Goal: Task Accomplishment & Management: Use online tool/utility

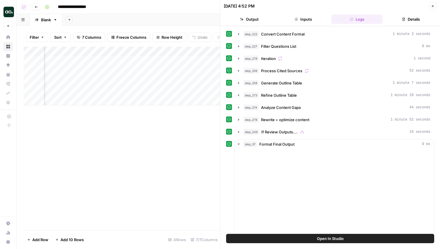
scroll to position [0, 155]
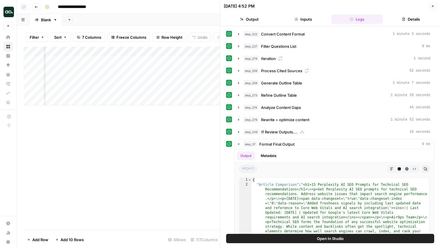
click at [160, 129] on div "Add Column" at bounding box center [122, 138] width 196 height 183
click at [435, 8] on button "Close" at bounding box center [433, 6] width 8 height 8
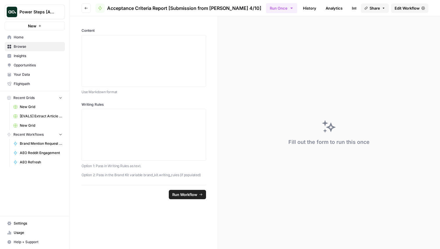
click at [19, 38] on span "Home" at bounding box center [38, 37] width 49 height 5
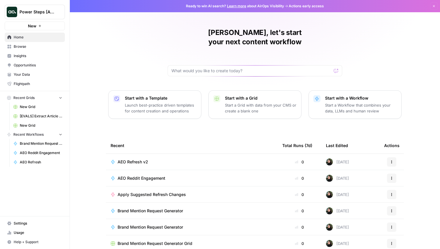
click at [20, 46] on span "Browse" at bounding box center [38, 46] width 49 height 5
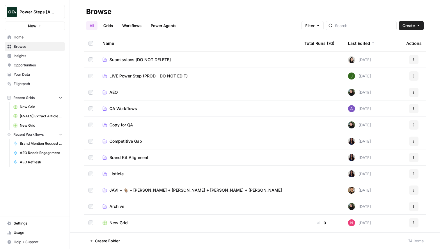
click at [36, 38] on span "Home" at bounding box center [38, 37] width 49 height 5
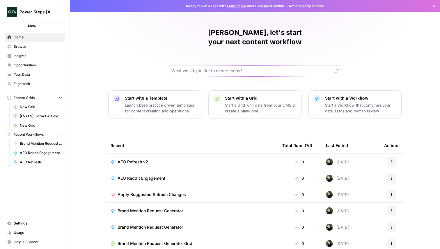
click at [140, 159] on span "AEO Refresh v2" at bounding box center [133, 162] width 31 height 6
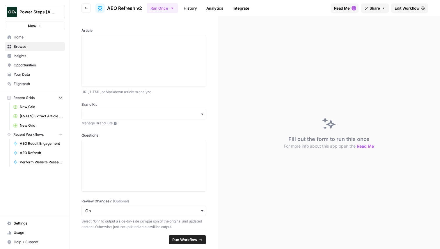
click at [409, 8] on span "Edit Workflow" at bounding box center [406, 8] width 25 height 6
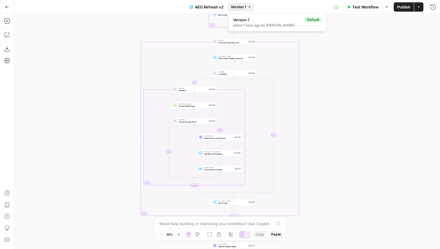
click at [241, 4] on span "Version 1" at bounding box center [238, 6] width 15 height 5
click at [270, 2] on div "Test Workflow Options Publish Actions Run History" at bounding box center [347, 7] width 186 height 14
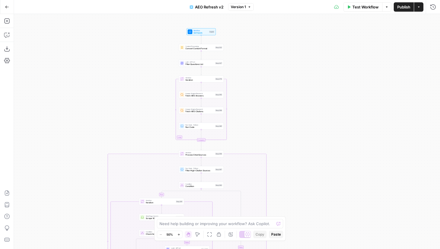
drag, startPoint x: 346, startPoint y: 51, endPoint x: 313, endPoint y: 172, distance: 125.2
click at [313, 172] on div "true false true false true false Workflow Set Inputs Inputs Content Processing …" at bounding box center [227, 131] width 426 height 235
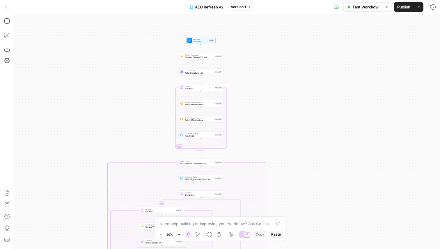
click at [200, 106] on div "Answer Engine Research Fetch AEO Answers Step 255 Copy step Delete step Edit No…" at bounding box center [200, 103] width 45 height 7
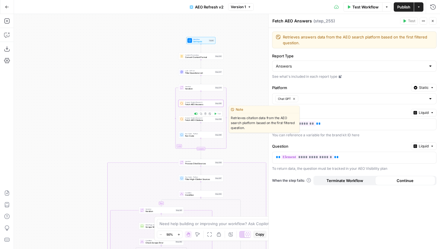
click at [204, 122] on div "Answer Engine Research Fetch AEO Citations Step 256 Copy step Delete step Edit …" at bounding box center [200, 118] width 45 height 7
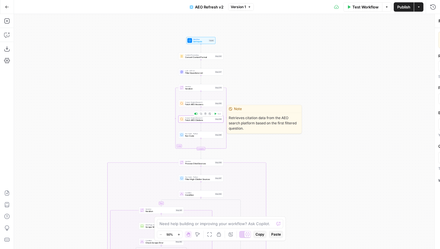
type textarea "Fetch AEO Citations"
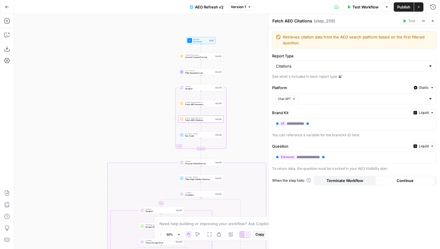
click at [317, 216] on div "**********" at bounding box center [353, 138] width 171 height 221
click at [196, 103] on span "Fetch AEO Answers" at bounding box center [199, 104] width 29 height 3
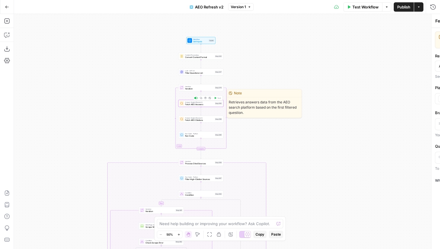
type textarea "Fetch AEO Answers"
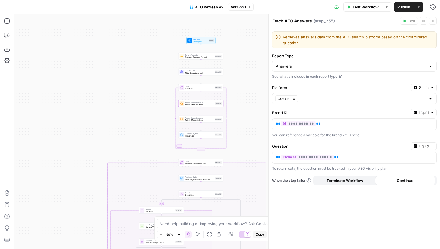
click at [310, 99] on div "Chat GPT" at bounding box center [354, 98] width 164 height 11
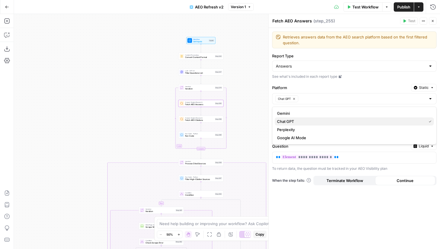
click at [309, 121] on span "Chat GPT" at bounding box center [350, 121] width 147 height 6
click at [243, 91] on div "false true true false true false Workflow Set Inputs Inputs Content Processing …" at bounding box center [227, 131] width 426 height 235
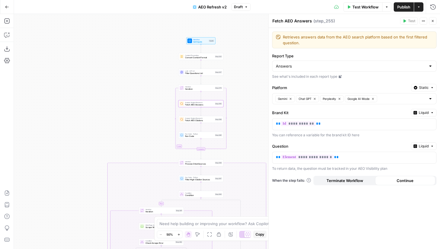
click at [195, 121] on span "Fetch AEO Citations" at bounding box center [199, 120] width 29 height 3
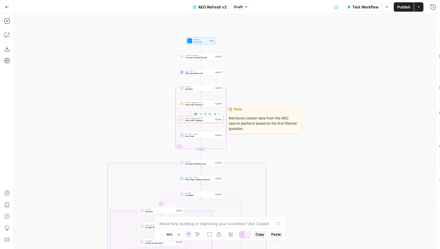
type textarea "Fetch AEO Citations"
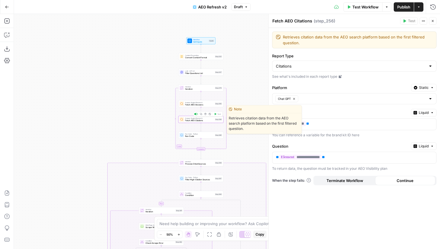
click at [321, 93] on div "Platform Static Chat GPT" at bounding box center [354, 94] width 164 height 20
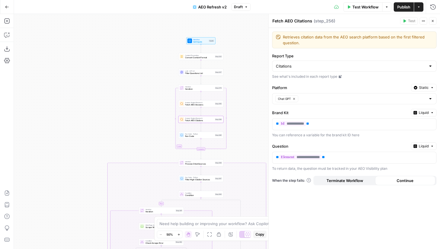
click at [317, 102] on div "Chat GPT" at bounding box center [354, 98] width 164 height 11
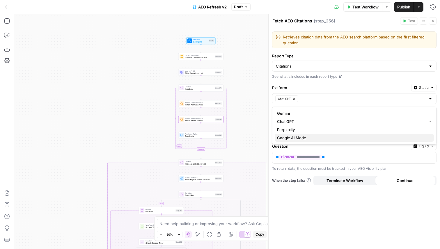
click at [308, 135] on span "Google AI Mode" at bounding box center [353, 138] width 152 height 6
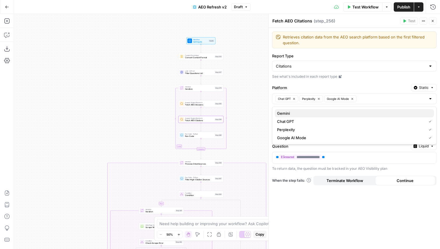
click at [294, 113] on span "Gemini" at bounding box center [353, 113] width 152 height 6
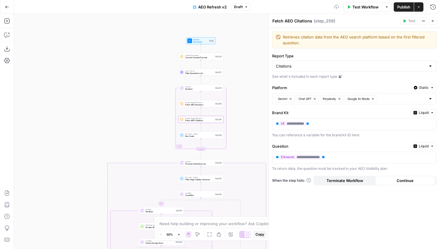
click at [257, 112] on div "false true true false true false Workflow Set Inputs Inputs Content Processing …" at bounding box center [227, 131] width 426 height 235
click at [435, 22] on button "Close" at bounding box center [433, 21] width 8 height 8
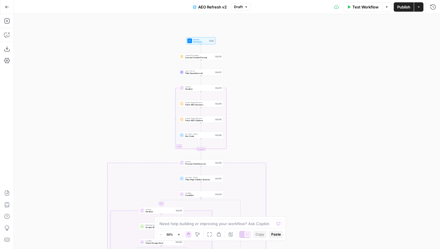
click at [245, 6] on icon "button" at bounding box center [245, 6] width 3 height 3
click at [276, 114] on div "false true true false true false Workflow Set Inputs Inputs Content Processing …" at bounding box center [227, 131] width 426 height 235
drag, startPoint x: 285, startPoint y: 145, endPoint x: 285, endPoint y: 135, distance: 9.3
click at [285, 135] on div "false true true false true false Workflow Set Inputs Inputs Content Processing …" at bounding box center [227, 131] width 426 height 235
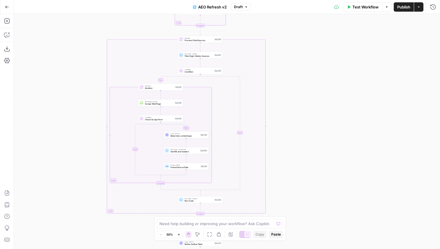
drag, startPoint x: 336, startPoint y: 180, endPoint x: 333, endPoint y: 58, distance: 121.3
click at [333, 58] on div "false true true false true false Workflow Set Inputs Inputs Content Processing …" at bounding box center [227, 131] width 426 height 235
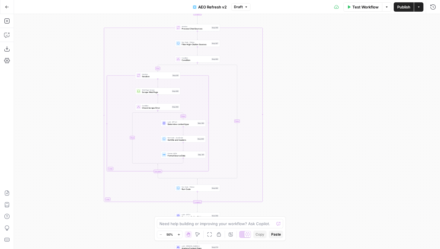
click at [399, 4] on span "Publish" at bounding box center [403, 7] width 13 height 6
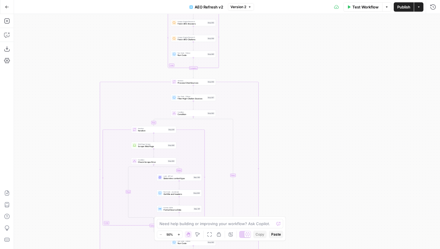
click at [203, 75] on div "false true true false true false Workflow Set Inputs Inputs Content Processing …" at bounding box center [227, 131] width 426 height 235
click at [193, 73] on icon "Edge from step_279-iteration-end to step_259" at bounding box center [193, 74] width 1 height 8
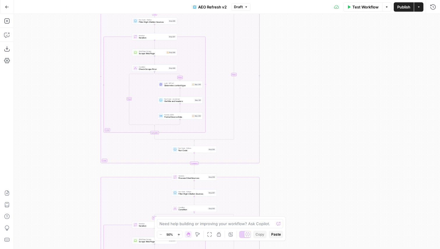
drag, startPoint x: 312, startPoint y: 171, endPoint x: 317, endPoint y: 56, distance: 115.3
click at [317, 56] on div "false true true false false true true false true false Workflow Set Inputs Inpu…" at bounding box center [227, 131] width 426 height 235
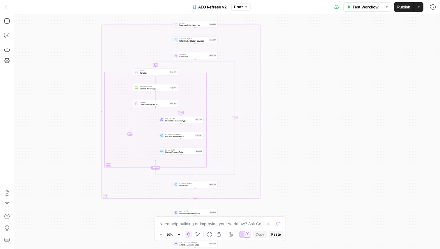
drag, startPoint x: 312, startPoint y: 166, endPoint x: 309, endPoint y: 39, distance: 127.1
click at [309, 39] on div "false true true false false true true false true false Workflow Set Inputs Inpu…" at bounding box center [227, 131] width 426 height 235
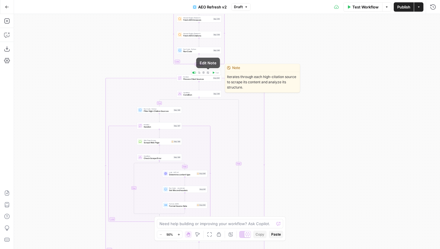
click at [204, 72] on span "Delete step" at bounding box center [204, 72] width 0 height 0
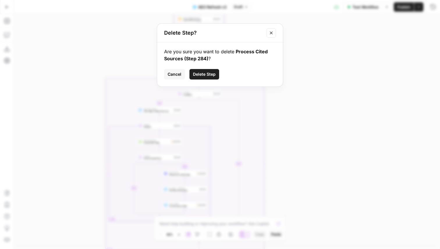
click at [206, 74] on span "Delete Step" at bounding box center [204, 74] width 23 height 6
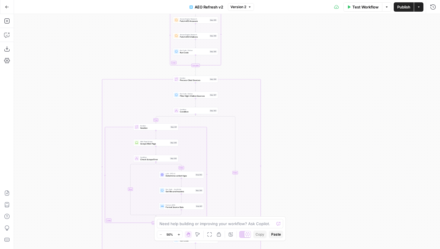
drag, startPoint x: 310, startPoint y: 120, endPoint x: 299, endPoint y: 134, distance: 17.6
click at [299, 134] on div "false true true false true false Workflow Set Inputs Inputs Content Processing …" at bounding box center [227, 131] width 426 height 235
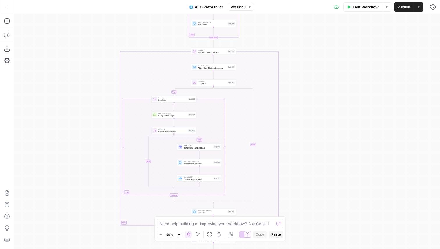
drag, startPoint x: 293, startPoint y: 167, endPoint x: 318, endPoint y: 126, distance: 47.9
click at [319, 126] on div "false true true false true false Workflow Set Inputs Inputs Content Processing …" at bounding box center [227, 131] width 426 height 235
click at [8, 19] on icon "button" at bounding box center [6, 20] width 5 height 5
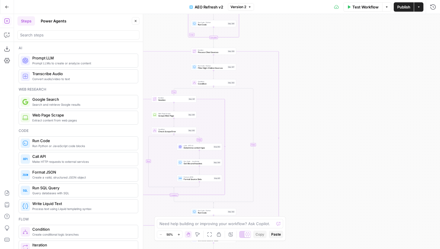
click at [64, 27] on header "Steps Power Agents Close" at bounding box center [78, 28] width 129 height 28
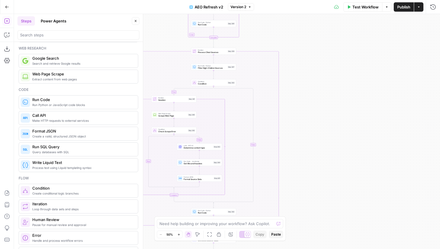
scroll to position [45, 0]
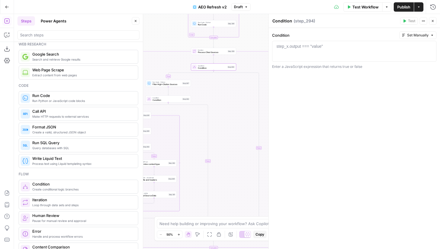
click at [137, 22] on icon "button" at bounding box center [135, 20] width 3 height 3
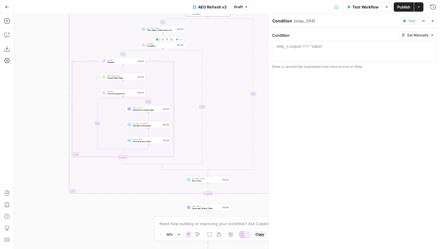
click at [165, 45] on span "Condition" at bounding box center [161, 46] width 29 height 3
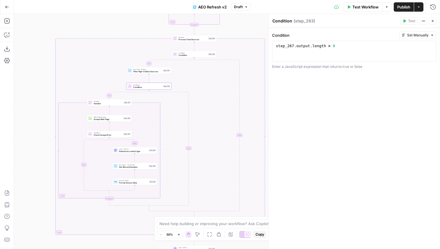
drag, startPoint x: 236, startPoint y: 57, endPoint x: 223, endPoint y: 98, distance: 43.5
click at [223, 98] on div "false true true false true true false false Workflow Set Inputs Inputs Content …" at bounding box center [227, 131] width 426 height 235
click at [198, 54] on span "Condition" at bounding box center [192, 55] width 29 height 3
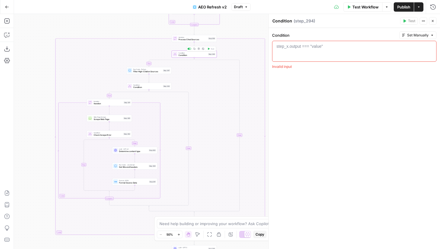
click at [301, 48] on div "step_x.output === "value"" at bounding box center [299, 46] width 47 height 6
paste textarea "**********"
type textarea "**********"
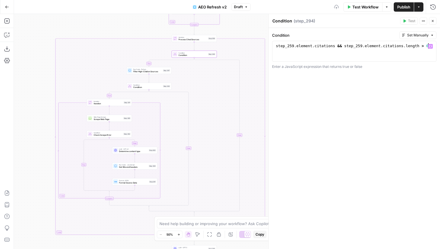
click at [352, 123] on div "**********" at bounding box center [353, 138] width 171 height 221
click at [433, 19] on button "Close" at bounding box center [433, 21] width 8 height 8
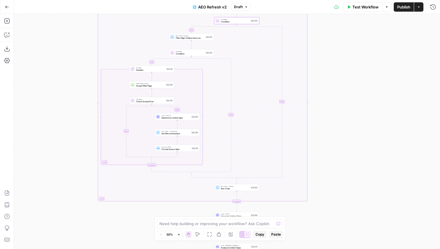
drag, startPoint x: 327, startPoint y: 160, endPoint x: 370, endPoint y: 126, distance: 54.2
click at [370, 126] on div "false true true false true true false false Workflow Set Inputs Inputs Content …" at bounding box center [227, 131] width 426 height 235
drag, startPoint x: 373, startPoint y: 97, endPoint x: 373, endPoint y: 102, distance: 4.7
click at [373, 102] on div "false true true false true true false false Workflow Set Inputs Inputs Content …" at bounding box center [227, 131] width 426 height 235
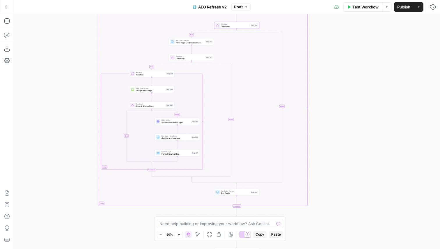
click at [408, 7] on span "Publish" at bounding box center [403, 7] width 13 height 6
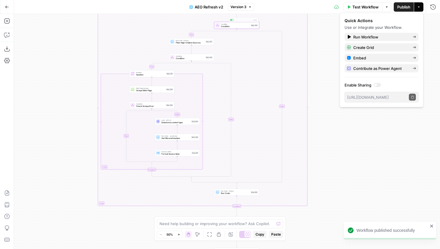
click at [248, 9] on button "Version 3" at bounding box center [241, 7] width 26 height 8
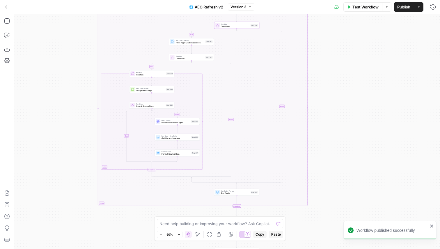
click at [339, 87] on div "false true true false true true false false Workflow Set Inputs Inputs Content …" at bounding box center [227, 131] width 426 height 235
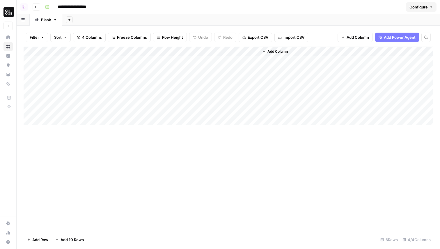
click at [244, 185] on div "Add Column" at bounding box center [228, 138] width 409 height 183
click at [254, 61] on div "Add Column" at bounding box center [228, 86] width 409 height 79
click at [254, 70] on div "Add Column" at bounding box center [228, 86] width 409 height 79
click at [248, 51] on div "Add Column" at bounding box center [228, 86] width 409 height 79
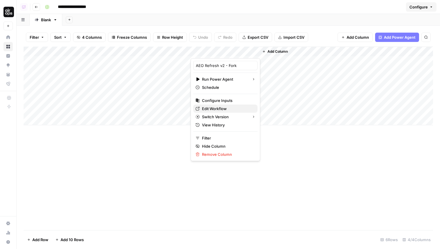
click at [223, 109] on span "Edit Workflow" at bounding box center [227, 109] width 51 height 6
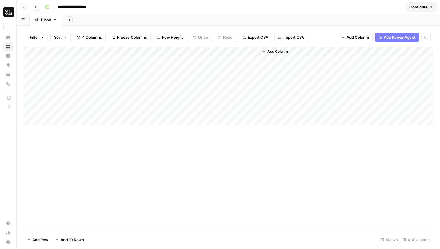
click at [247, 51] on div "Add Column" at bounding box center [228, 86] width 409 height 79
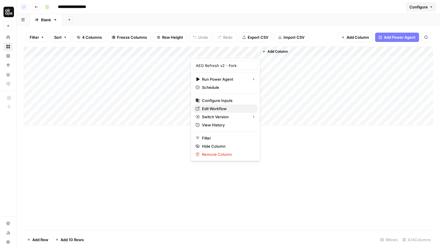
click at [220, 109] on span "Edit Workflow" at bounding box center [227, 109] width 51 height 6
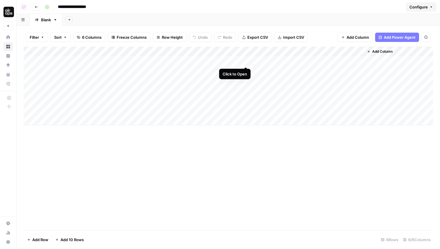
click at [246, 59] on div "Add Column" at bounding box center [228, 86] width 409 height 79
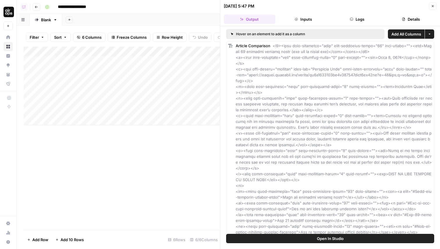
click at [405, 21] on button "Details" at bounding box center [410, 19] width 51 height 9
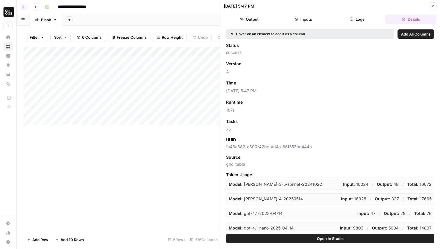
click at [433, 6] on icon "button" at bounding box center [432, 5] width 3 height 3
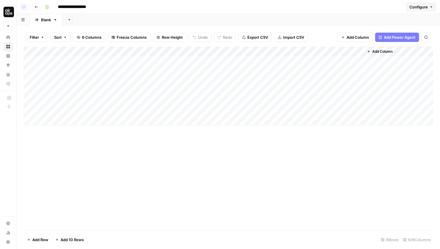
click at [355, 60] on div "Add Column" at bounding box center [228, 86] width 409 height 79
click at [352, 60] on div "Add Column" at bounding box center [228, 86] width 409 height 79
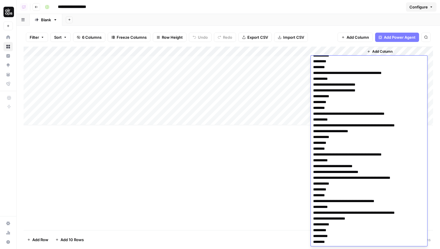
click at [370, 113] on textarea at bounding box center [369, 23] width 116 height 444
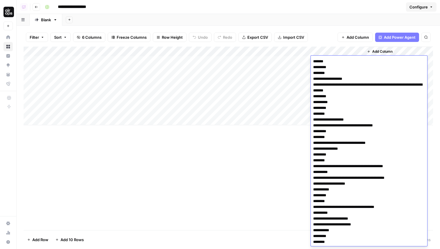
click at [246, 188] on div "Add Column" at bounding box center [228, 138] width 409 height 183
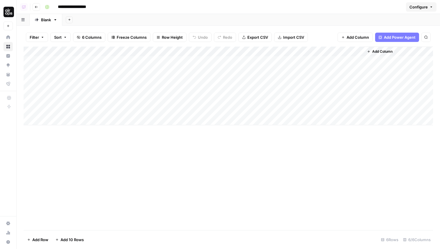
click at [359, 51] on div "Add Column" at bounding box center [228, 86] width 409 height 79
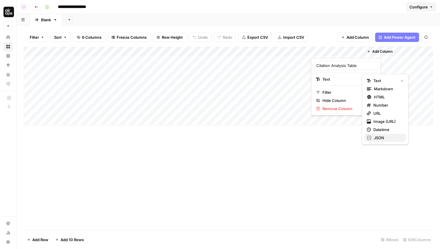
click at [388, 136] on span "JSON" at bounding box center [387, 138] width 27 height 6
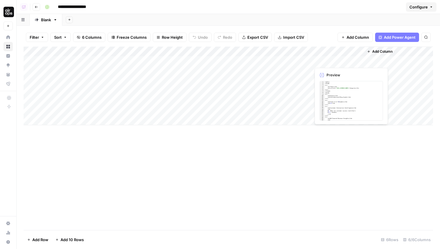
click at [350, 61] on div "Add Column" at bounding box center [228, 86] width 409 height 79
click at [357, 59] on div "Add Column" at bounding box center [228, 86] width 409 height 79
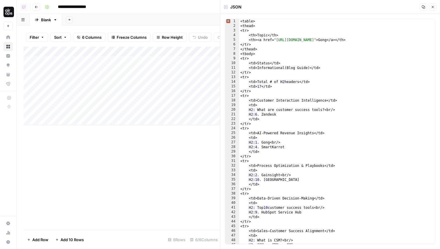
click at [430, 9] on button "Close" at bounding box center [433, 7] width 8 height 8
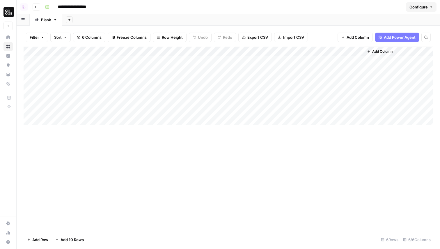
click at [359, 49] on div "Add Column" at bounding box center [228, 86] width 409 height 79
click at [337, 99] on span "Hide Column" at bounding box center [347, 100] width 51 height 6
click at [344, 162] on div "Add Column" at bounding box center [228, 138] width 409 height 183
click at [299, 61] on div "Add Column" at bounding box center [228, 86] width 409 height 79
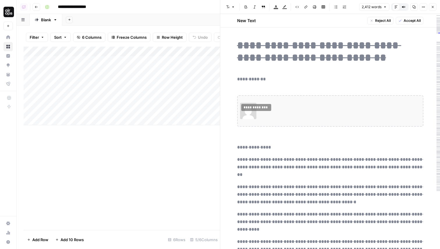
click at [186, 177] on div "Add Column" at bounding box center [122, 138] width 196 height 183
click at [433, 9] on button "Close" at bounding box center [433, 7] width 8 height 8
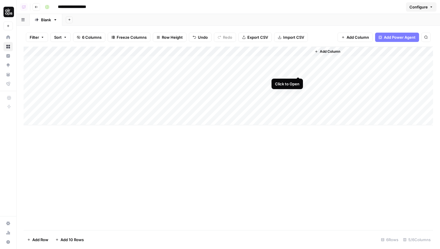
click at [298, 69] on div "Add Column" at bounding box center [228, 86] width 409 height 79
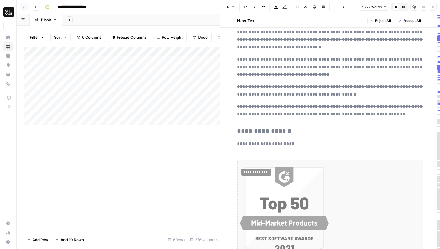
scroll to position [7783, 0]
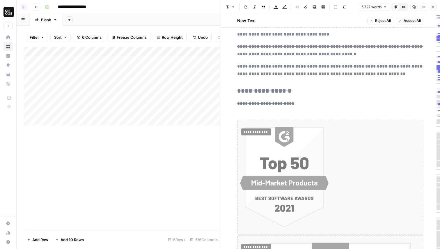
click at [433, 6] on icon "button" at bounding box center [432, 6] width 3 height 3
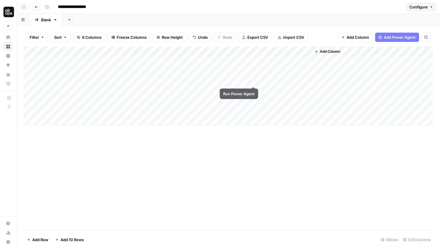
click at [255, 80] on div "Add Column" at bounding box center [228, 86] width 409 height 79
click at [222, 90] on div "Add Column" at bounding box center [228, 86] width 409 height 79
click at [221, 98] on div "Add Column" at bounding box center [228, 86] width 409 height 79
click at [248, 50] on div "Add Column" at bounding box center [228, 86] width 409 height 79
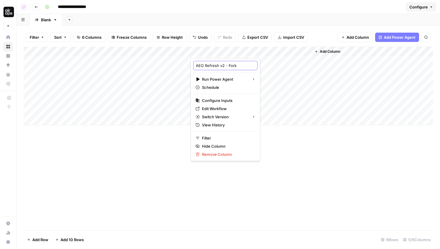
drag, startPoint x: 218, startPoint y: 65, endPoint x: 241, endPoint y: 65, distance: 22.7
click at [240, 65] on input "AEO Refresh v2 - Fork" at bounding box center [225, 66] width 59 height 6
type input "AEO Refresh"
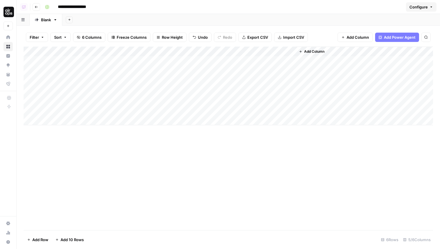
click at [252, 175] on div "Add Column" at bounding box center [228, 138] width 409 height 183
click at [315, 50] on span "Add Column" at bounding box center [314, 51] width 20 height 5
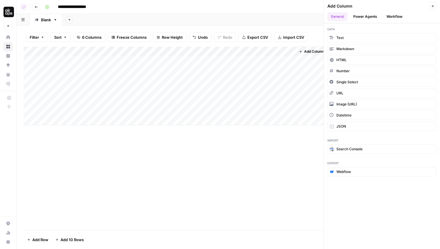
click at [370, 15] on button "Power Agents" at bounding box center [365, 16] width 31 height 9
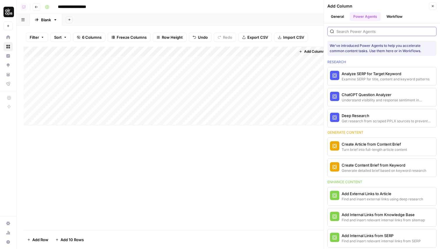
click at [358, 30] on input "search" at bounding box center [384, 32] width 97 height 6
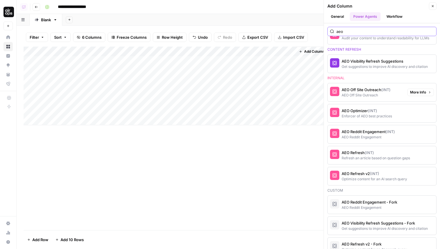
scroll to position [42, 0]
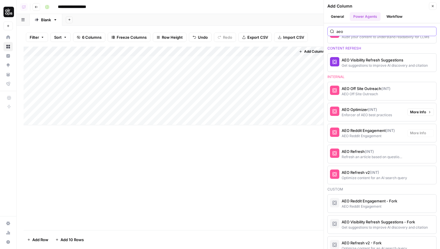
type input "aeo"
click at [364, 172] on div "AEO Refresh v2 (INT)" at bounding box center [371, 172] width 61 height 6
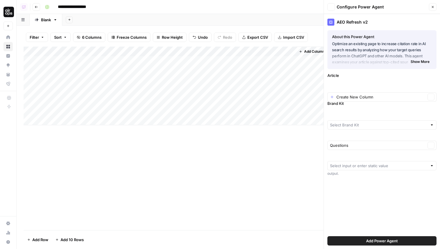
type input "Gong"
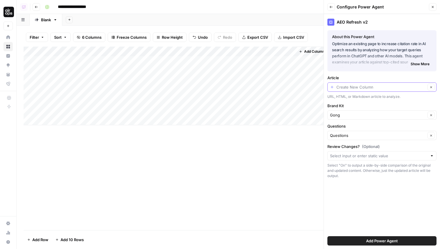
click at [358, 85] on input "Article" at bounding box center [380, 87] width 89 height 6
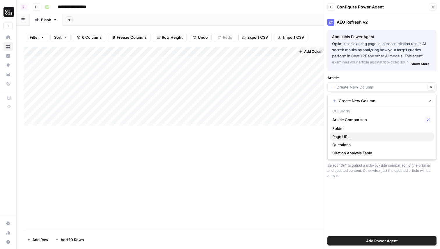
click at [348, 135] on span "Page URL" at bounding box center [380, 137] width 97 height 6
type input "Page URL"
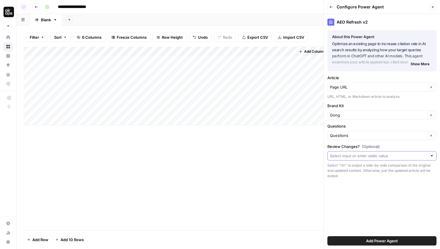
click at [361, 153] on input "Review Changes? (Optional)" at bounding box center [378, 156] width 97 height 6
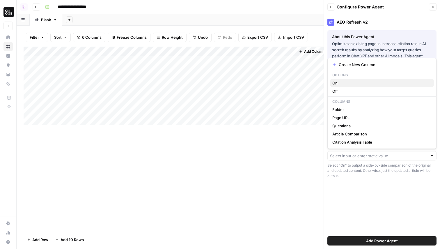
click at [360, 81] on span "On" at bounding box center [380, 83] width 97 height 6
type input "On"
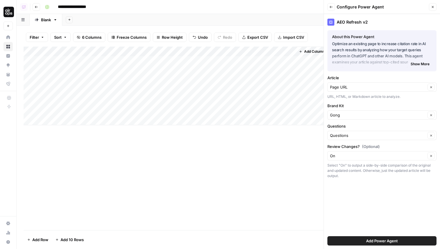
click at [383, 238] on span "Add Power Agent" at bounding box center [382, 241] width 32 height 6
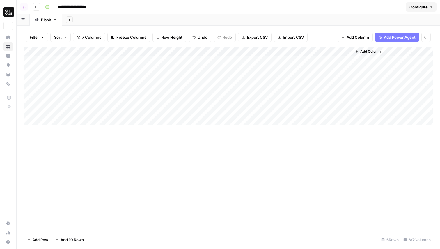
drag, startPoint x: 328, startPoint y: 50, endPoint x: 223, endPoint y: 51, distance: 105.0
click at [223, 51] on div "Add Column" at bounding box center [228, 86] width 409 height 79
click at [221, 51] on div "Add Column" at bounding box center [228, 86] width 409 height 79
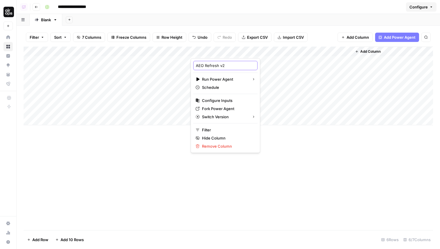
drag, startPoint x: 219, startPoint y: 65, endPoint x: 243, endPoint y: 65, distance: 23.6
click at [243, 65] on div "AEO Refresh v2" at bounding box center [225, 65] width 64 height 9
type input "AEO Refresh"
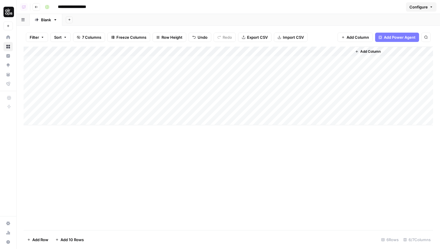
click at [217, 49] on div "Add Column" at bounding box center [228, 86] width 409 height 79
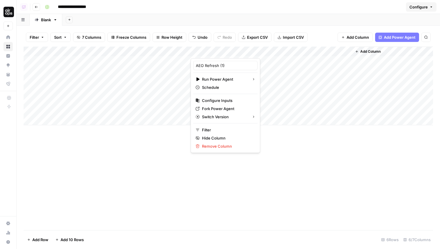
click at [287, 50] on div "Add Column" at bounding box center [228, 86] width 409 height 79
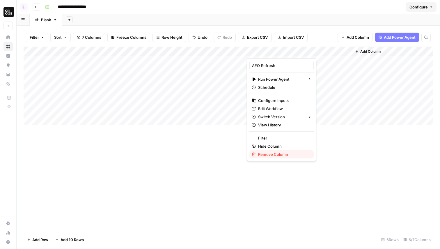
click at [269, 154] on span "Remove Column" at bounding box center [283, 154] width 51 height 6
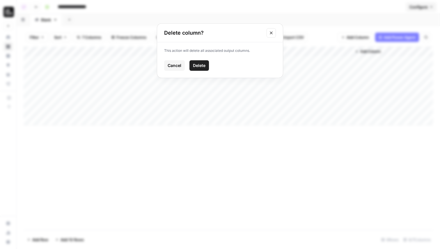
click at [199, 65] on span "Delete" at bounding box center [199, 66] width 13 height 6
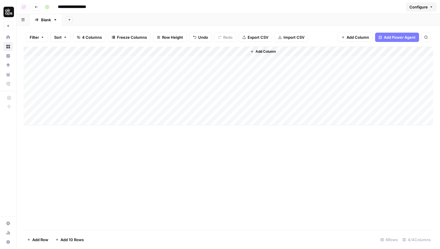
click at [223, 51] on div "Add Column" at bounding box center [228, 86] width 409 height 79
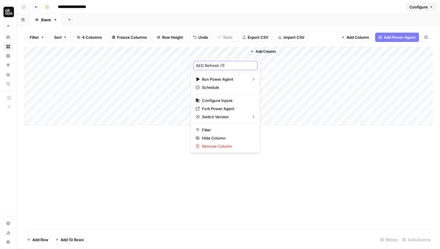
drag, startPoint x: 219, startPoint y: 66, endPoint x: 240, endPoint y: 66, distance: 20.7
click at [240, 66] on input "AEO Refresh (1)" at bounding box center [225, 66] width 59 height 6
type input "AEO Refresh"
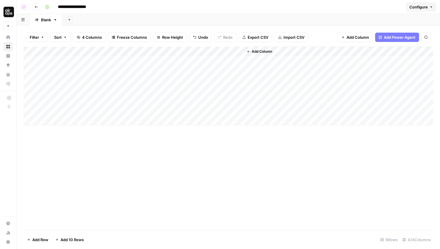
click at [171, 144] on div "Add Column" at bounding box center [228, 138] width 409 height 183
click at [216, 61] on div "Add Column" at bounding box center [228, 86] width 409 height 79
click at [216, 69] on div "Add Column" at bounding box center [228, 86] width 409 height 79
click at [217, 79] on div "Add Column" at bounding box center [228, 86] width 409 height 79
click at [231, 71] on div "Add Column" at bounding box center [228, 86] width 409 height 79
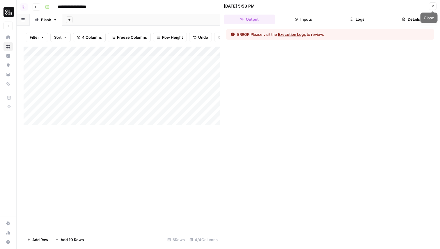
click at [433, 8] on button "Close" at bounding box center [433, 6] width 8 height 8
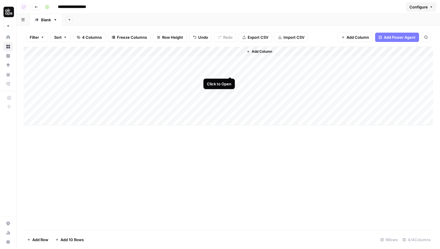
click at [229, 71] on div "Add Column" at bounding box center [228, 86] width 409 height 79
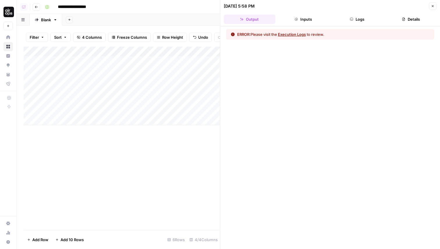
click at [361, 19] on button "Logs" at bounding box center [356, 19] width 51 height 9
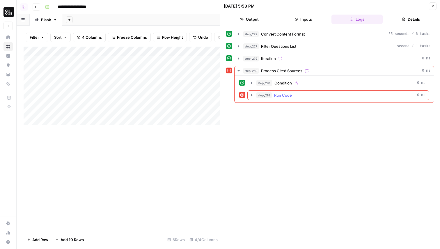
click at [252, 96] on icon "button" at bounding box center [251, 95] width 5 height 5
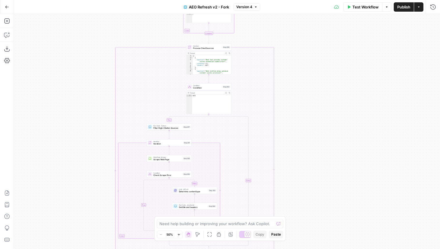
drag, startPoint x: 343, startPoint y: 75, endPoint x: 318, endPoint y: 45, distance: 39.4
click at [318, 45] on div "true false true false true false Workflow Set Inputs Inputs Content Processing …" at bounding box center [227, 131] width 426 height 235
click at [204, 83] on div "Copy step Delete step Add Note Test" at bounding box center [215, 81] width 29 height 5
click at [203, 86] on span "Condition" at bounding box center [207, 87] width 29 height 3
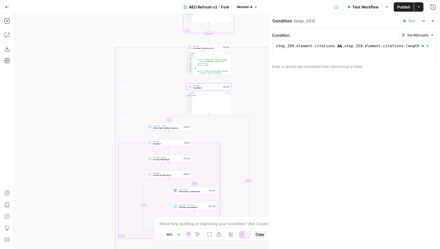
click at [83, 133] on div "false true true false true false Workflow Set Inputs Inputs Content Processing …" at bounding box center [227, 131] width 426 height 235
click at [433, 19] on icon "button" at bounding box center [432, 20] width 3 height 3
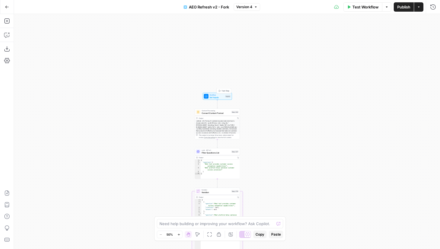
click at [218, 97] on span "Set Inputs" at bounding box center [216, 97] width 15 height 3
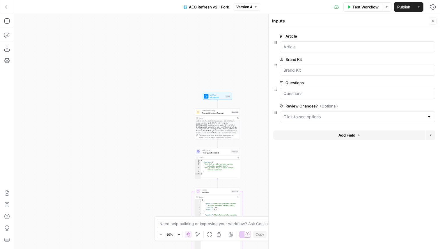
click at [432, 23] on button "Close" at bounding box center [433, 21] width 8 height 8
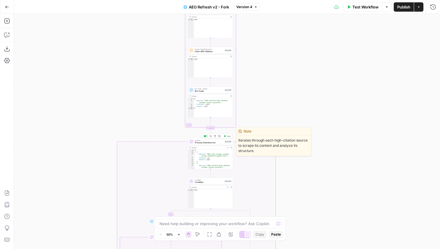
click at [207, 140] on span "Iteration" at bounding box center [209, 140] width 29 height 2
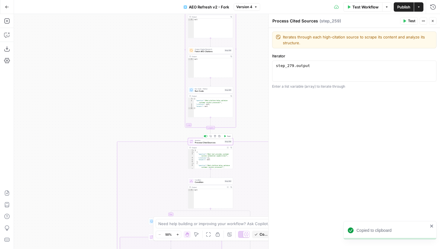
click at [122, 116] on div "false true true false true false Workflow Set Inputs Inputs Content Processing …" at bounding box center [227, 131] width 426 height 235
click at [434, 22] on button "Close" at bounding box center [433, 21] width 8 height 8
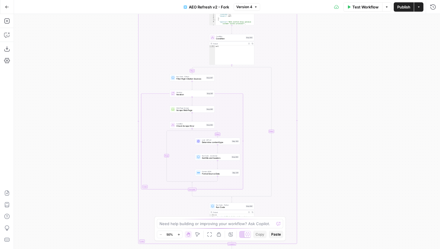
drag, startPoint x: 339, startPoint y: 177, endPoint x: 336, endPoint y: 97, distance: 79.4
click at [336, 97] on div "true false true false true false Workflow Set Inputs Inputs Content Processing …" at bounding box center [227, 131] width 426 height 235
click at [223, 37] on span "Condition" at bounding box center [230, 38] width 29 height 3
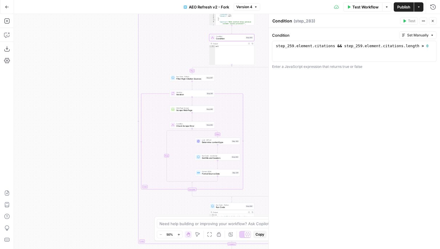
type textarea "**********"
click at [304, 50] on div "step_259 . element . citations && step_259 . element . citations . length > 0" at bounding box center [354, 56] width 159 height 26
click at [432, 20] on icon "button" at bounding box center [432, 20] width 3 height 3
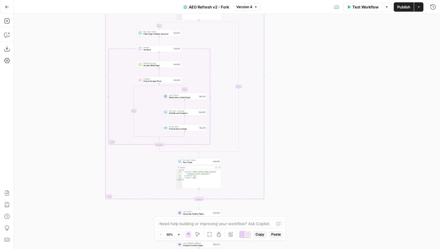
drag, startPoint x: 367, startPoint y: 186, endPoint x: 333, endPoint y: 139, distance: 57.1
click at [333, 139] on div "false true true false true false Workflow Set Inputs Inputs Content Processing …" at bounding box center [227, 131] width 426 height 235
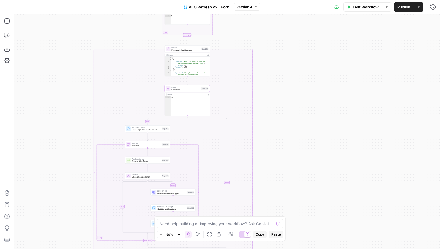
drag, startPoint x: 316, startPoint y: 59, endPoint x: 305, endPoint y: 159, distance: 100.1
click at [305, 159] on div "false true true false true false Workflow Set Inputs Inputs Content Processing …" at bounding box center [227, 131] width 426 height 235
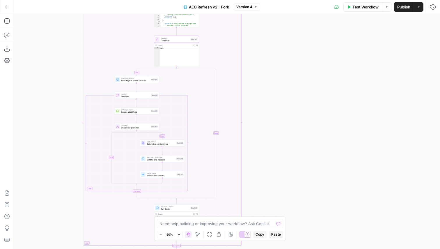
drag, startPoint x: 300, startPoint y: 88, endPoint x: 288, endPoint y: 33, distance: 56.5
click at [288, 33] on div "false true true false true false Workflow Set Inputs Inputs Content Processing …" at bounding box center [227, 131] width 426 height 235
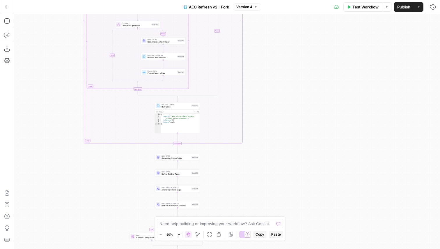
drag, startPoint x: 301, startPoint y: 122, endPoint x: 303, endPoint y: 23, distance: 98.6
click at [303, 23] on div "false true true false true false Workflow Set Inputs Inputs Content Processing …" at bounding box center [227, 131] width 426 height 235
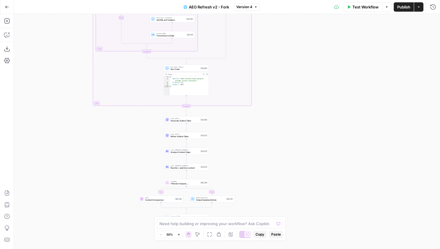
drag, startPoint x: 301, startPoint y: 156, endPoint x: 310, endPoint y: 118, distance: 39.2
click at [310, 118] on div "false true true false true false Workflow Set Inputs Inputs Content Processing …" at bounding box center [227, 131] width 426 height 235
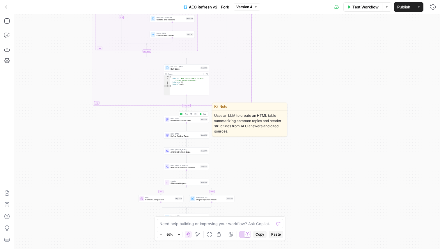
click at [192, 121] on span "Generate Outline Table" at bounding box center [184, 120] width 29 height 3
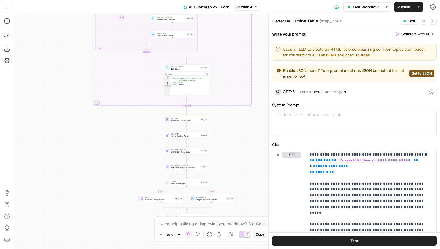
click at [433, 19] on icon "button" at bounding box center [432, 20] width 3 height 3
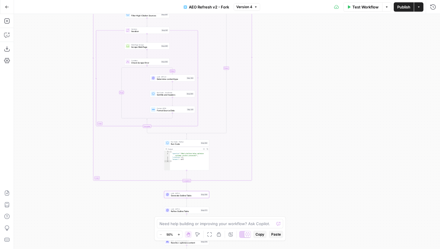
drag, startPoint x: 304, startPoint y: 152, endPoint x: 305, endPoint y: 232, distance: 80.0
click at [305, 232] on div "false true true false true false Workflow Set Inputs Inputs Content Processing …" at bounding box center [227, 131] width 426 height 235
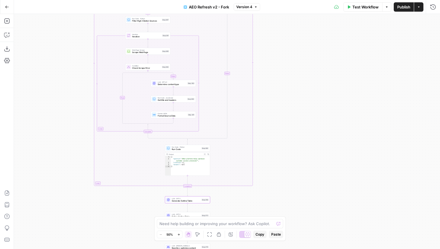
click at [371, 7] on span "Test Workflow" at bounding box center [365, 7] width 26 height 6
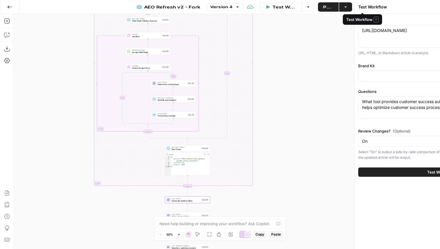
type input "Gong"
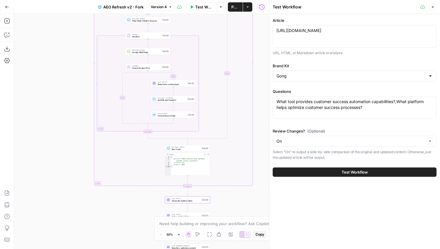
click at [344, 173] on span "Test Workflow" at bounding box center [354, 172] width 26 height 6
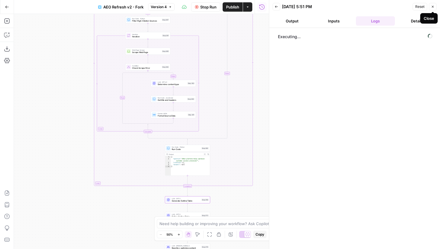
click at [434, 7] on button "Close" at bounding box center [433, 7] width 8 height 8
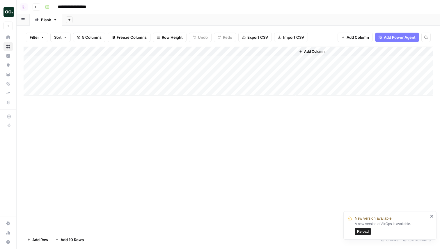
click at [218, 137] on div "Add Column" at bounding box center [228, 138] width 409 height 183
click at [362, 234] on button "Reload" at bounding box center [363, 231] width 16 height 8
click at [67, 75] on div "Add Column" at bounding box center [228, 71] width 409 height 49
click at [67, 83] on div "Add Column" at bounding box center [228, 71] width 409 height 49
click at [175, 82] on div "Add Column" at bounding box center [228, 71] width 409 height 49
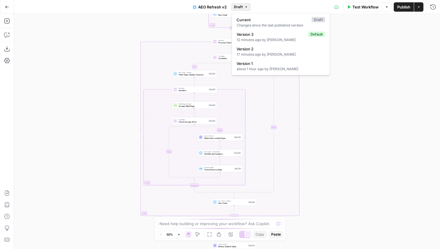
click at [248, 4] on button "Draft" at bounding box center [240, 7] width 19 height 8
click at [266, 6] on div "Test Workflow Options Publish Actions Run History" at bounding box center [344, 7] width 189 height 14
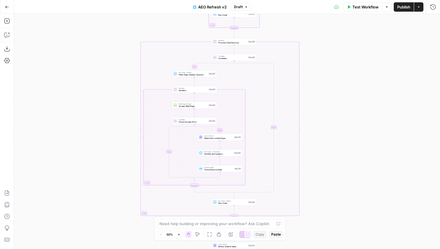
click at [75, 138] on div "true false true false true false Workflow Set Inputs Inputs Content Processing …" at bounding box center [227, 131] width 426 height 235
